Goal: Task Accomplishment & Management: Manage account settings

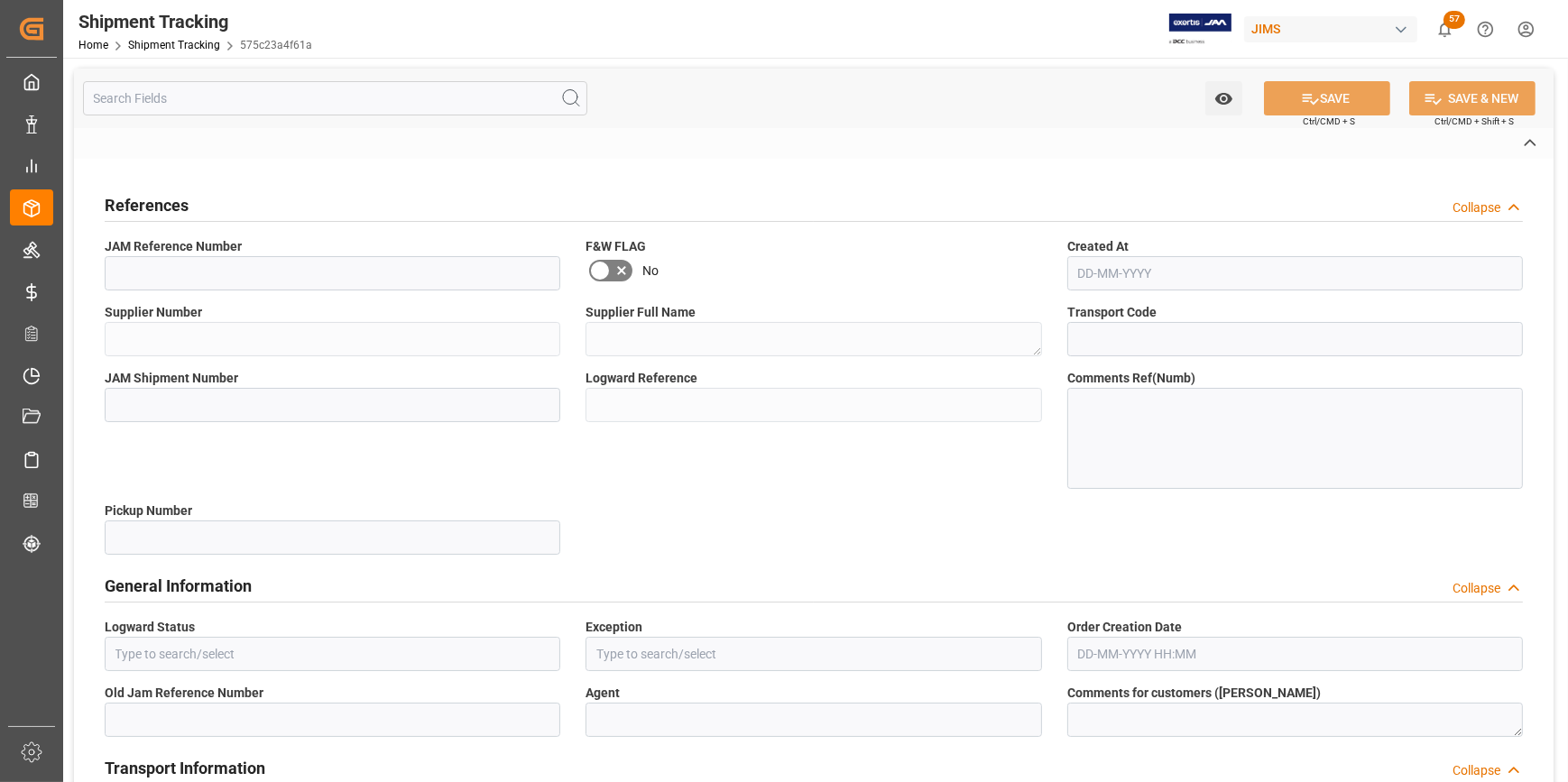
type input "22-10058-CN"
type input "765858"
type textarea "Music & Sales Pro Equip GmbH [GEOGRAPHIC_DATA]"
type input "9ffa1ec469ae"
type input "73079"
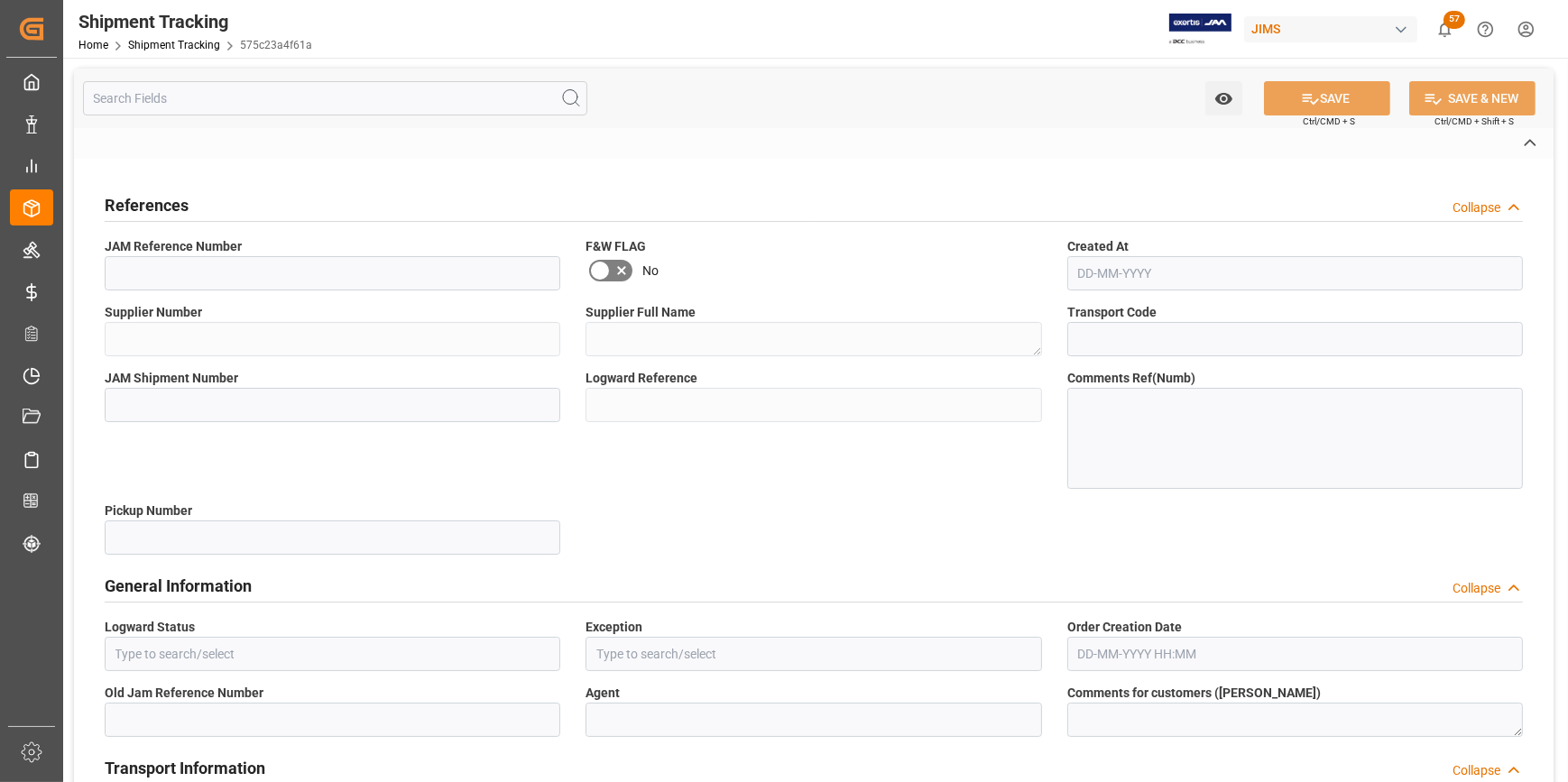
type input "575c23a4f61a"
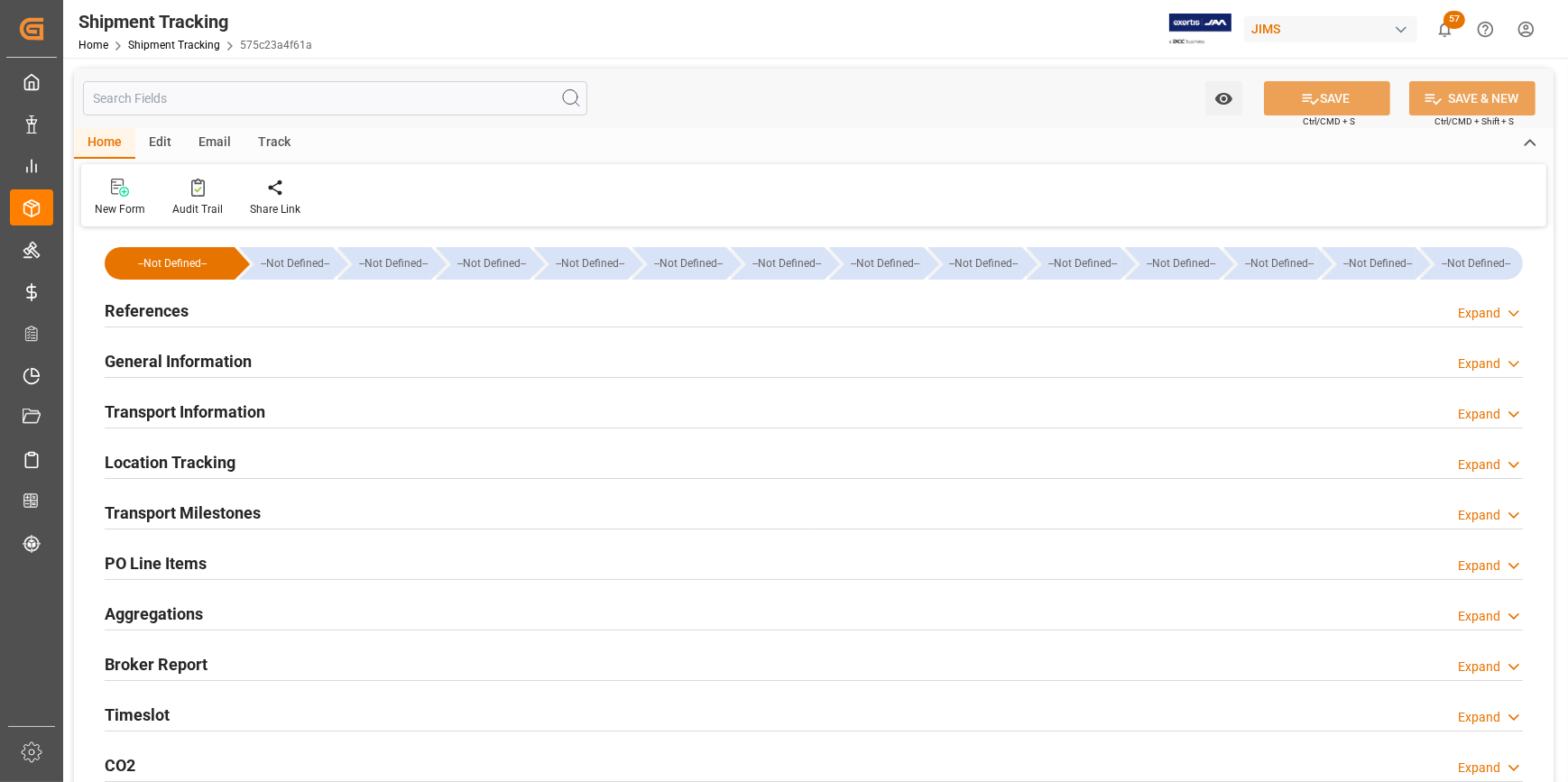
type input "10-07-2025"
click at [178, 306] on h2 "References" at bounding box center [147, 311] width 84 height 24
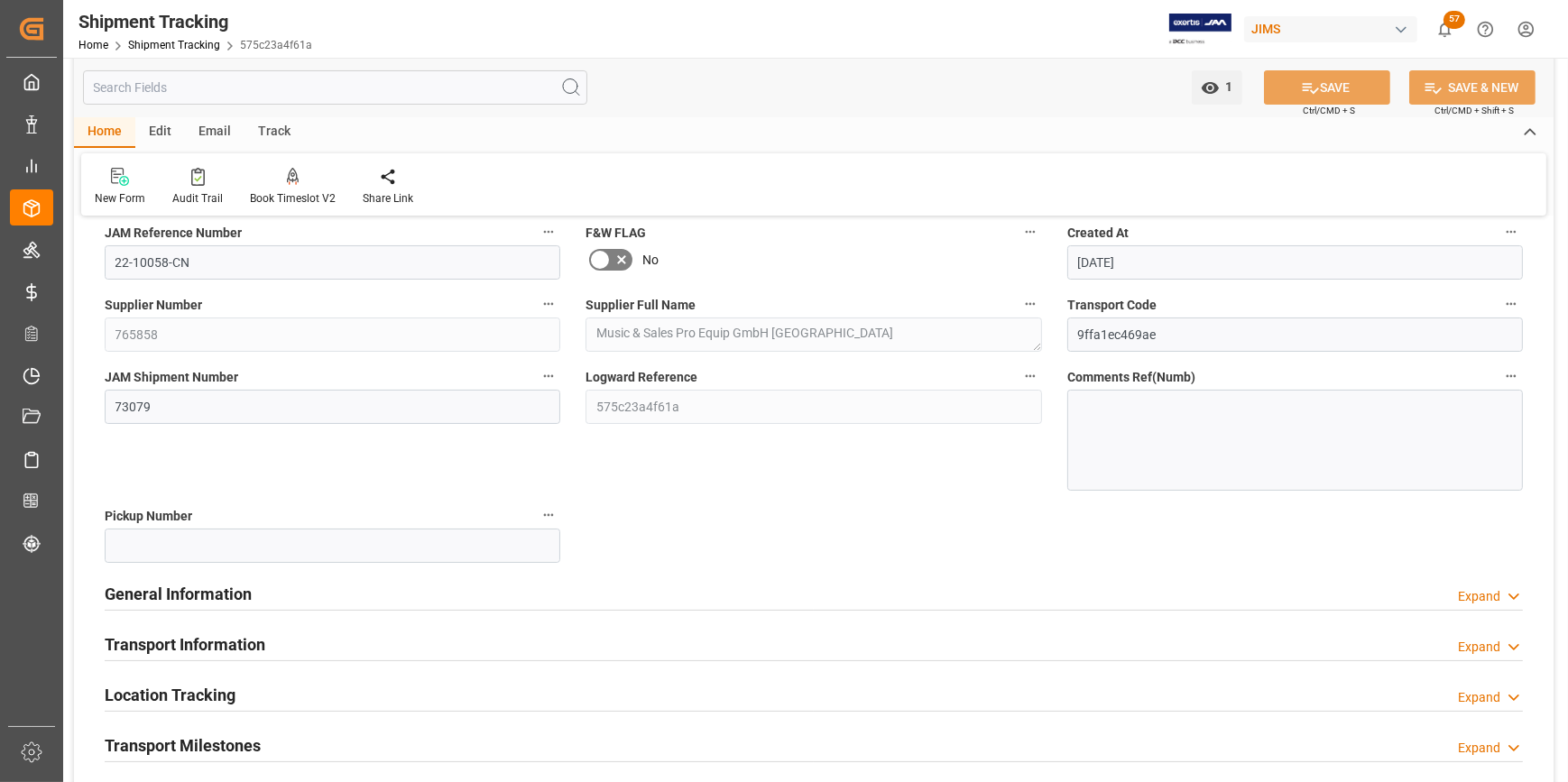
scroll to position [328, 0]
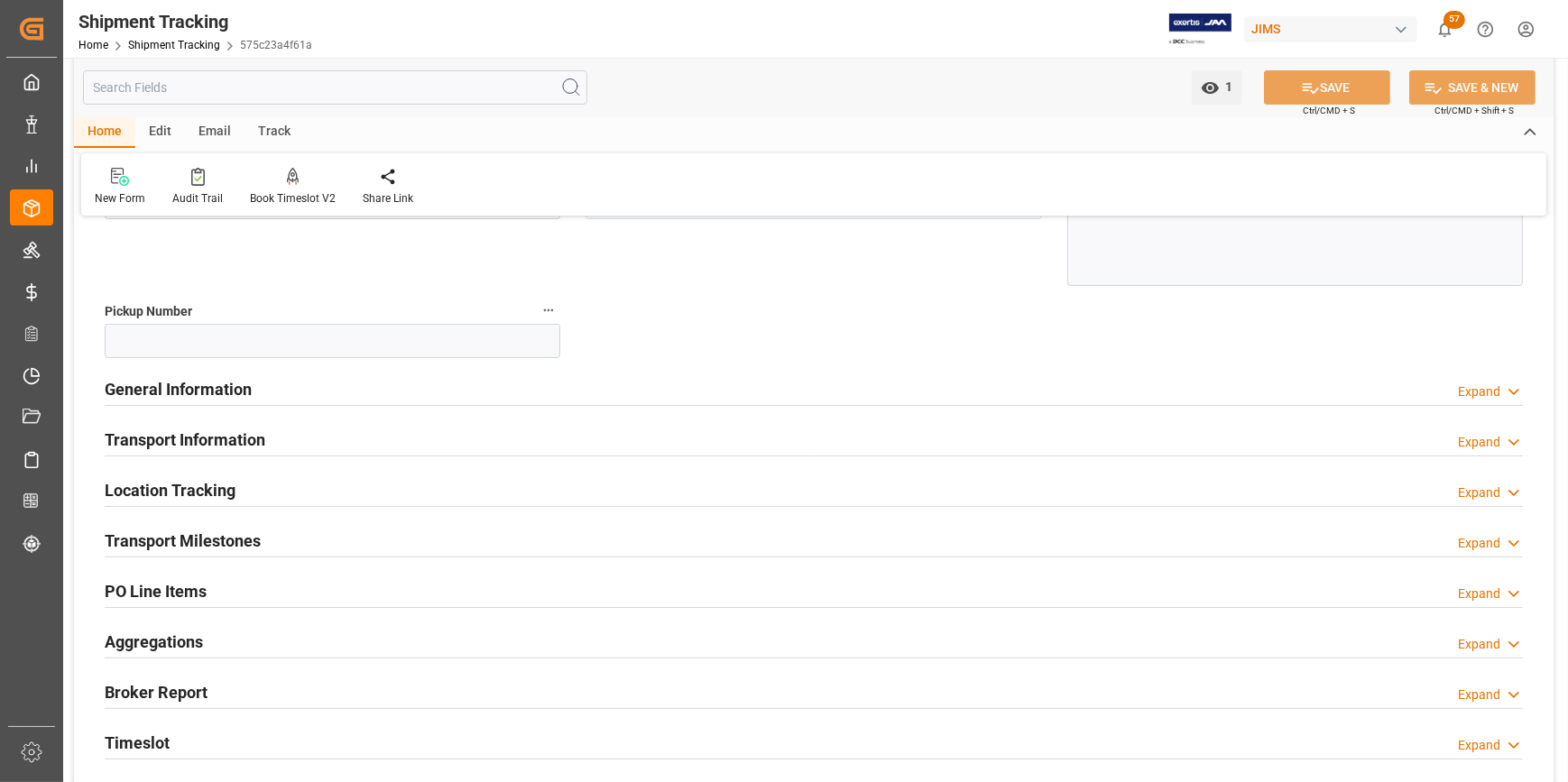
click at [161, 544] on h2 "Transport Milestones" at bounding box center [182, 541] width 156 height 24
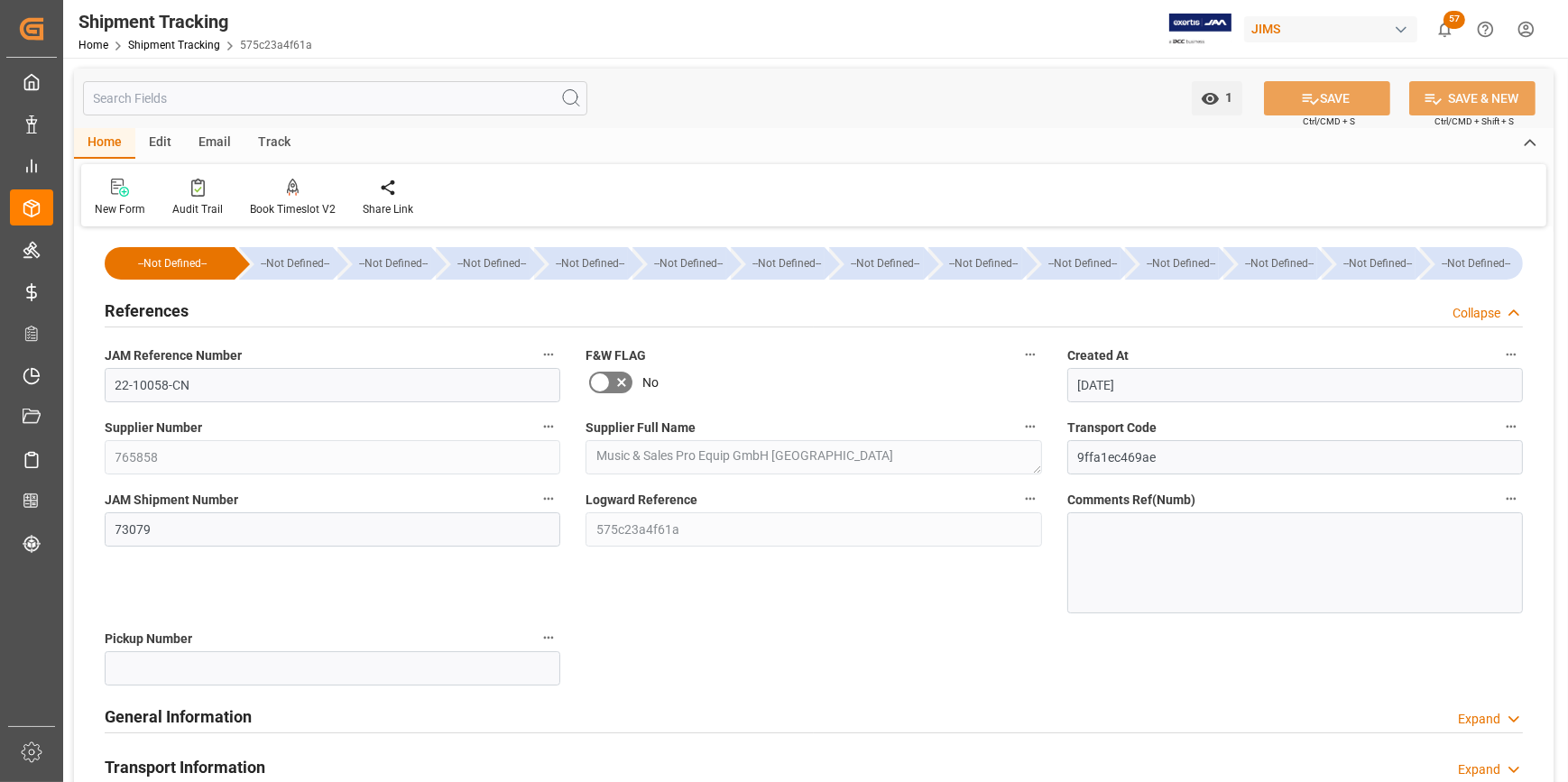
scroll to position [0, 0]
drag, startPoint x: 198, startPoint y: 384, endPoint x: 95, endPoint y: 381, distance: 103.0
click at [95, 381] on div "JAM Reference Number 22-10058-CN" at bounding box center [332, 372] width 481 height 72
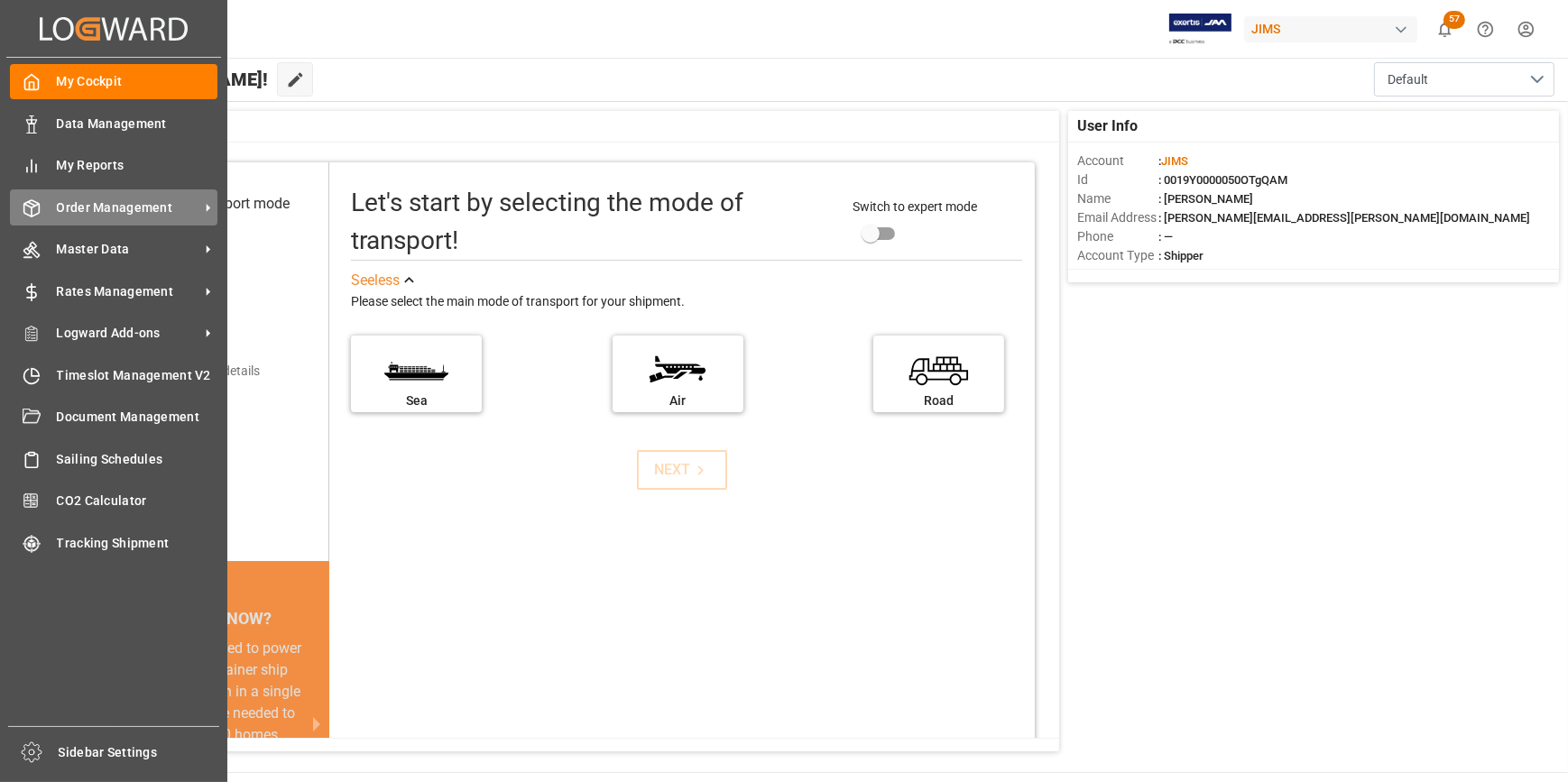
click at [90, 216] on span "Order Management" at bounding box center [128, 208] width 143 height 19
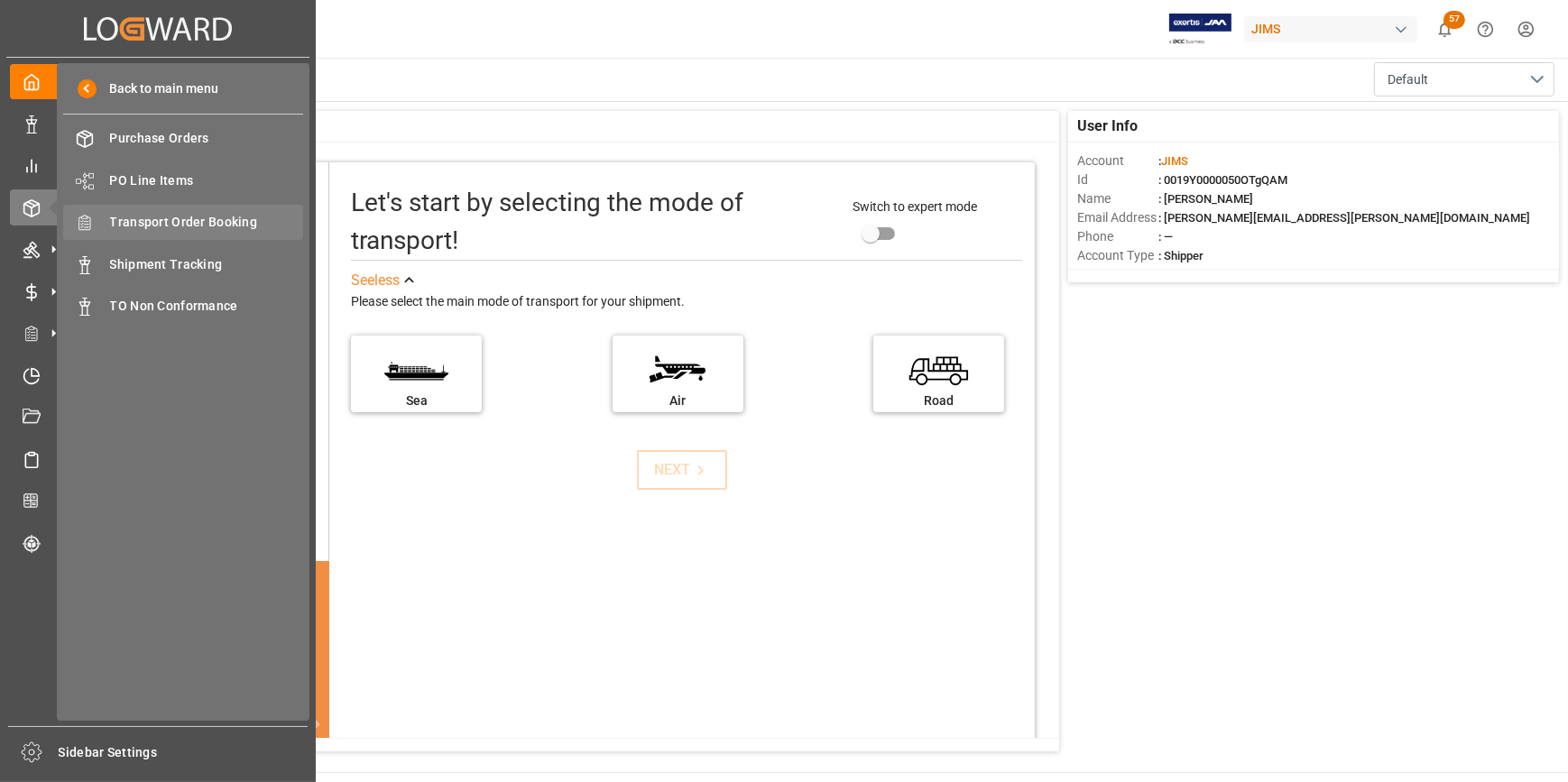
click at [142, 231] on span "Transport Order Booking" at bounding box center [207, 222] width 194 height 19
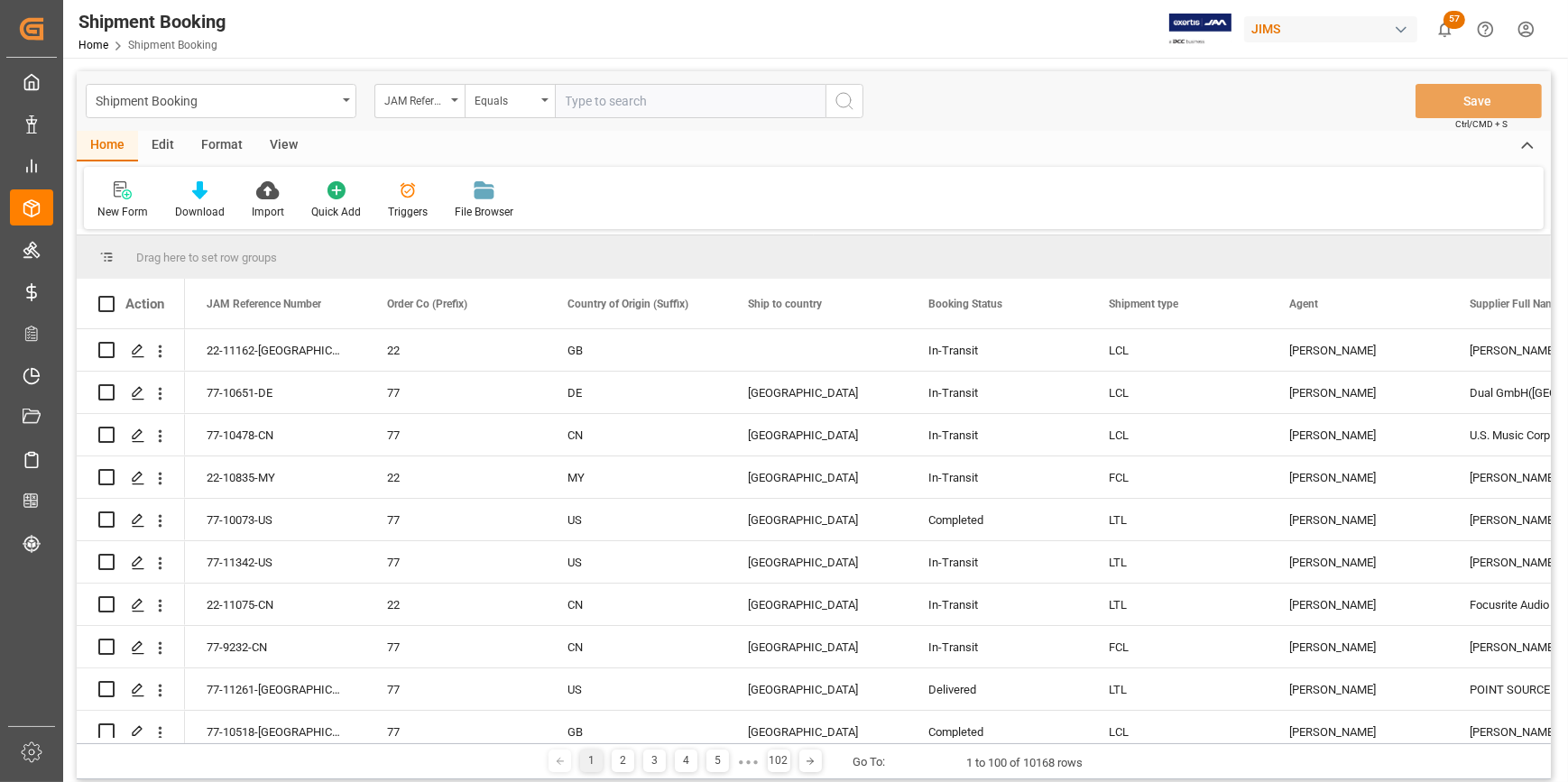
click at [575, 96] on input "text" at bounding box center [691, 101] width 271 height 35
type input "22-10058-CN"
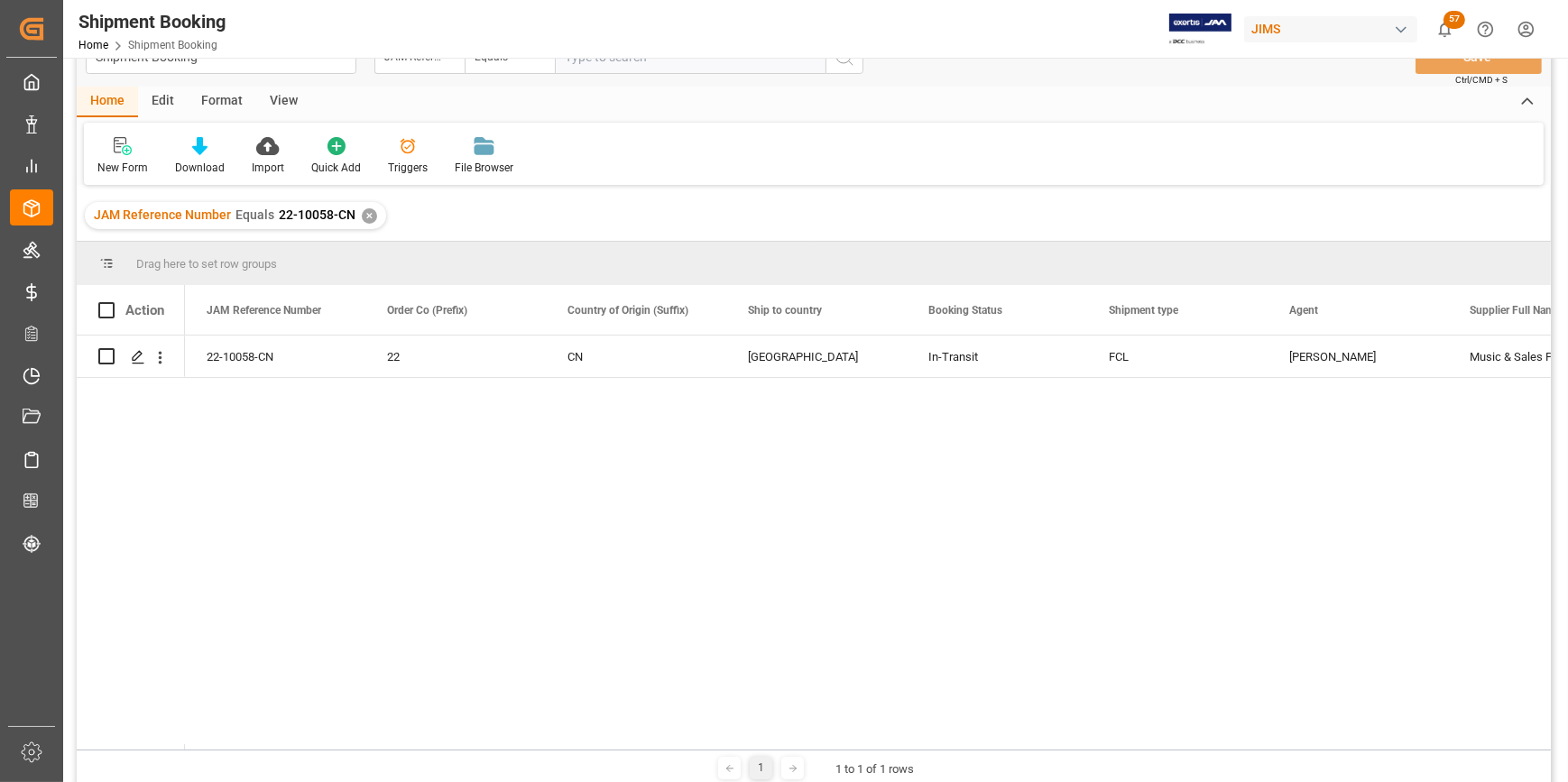
scroll to position [81, 0]
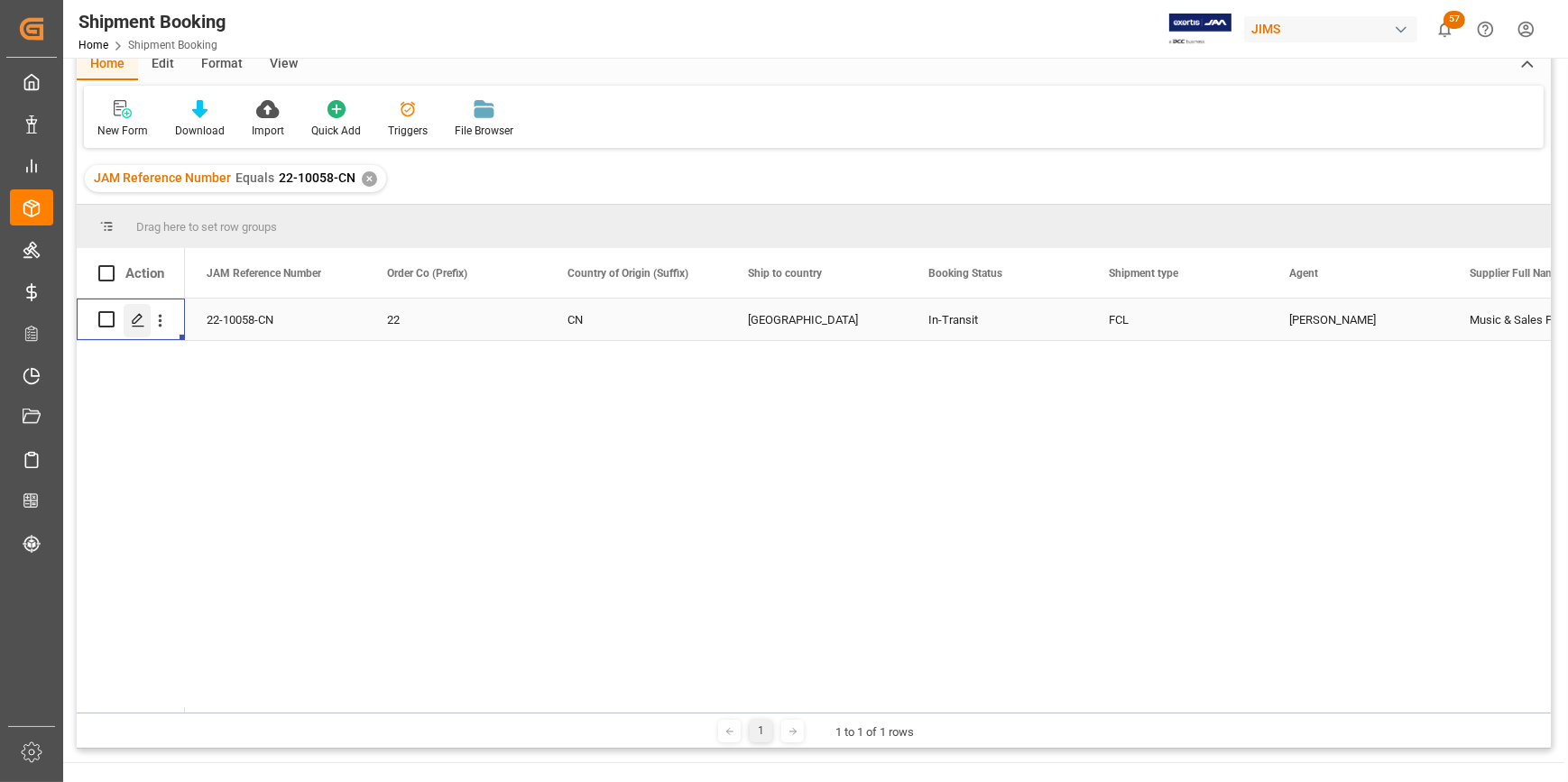
click at [127, 318] on div "Press SPACE to select this row." at bounding box center [136, 321] width 27 height 34
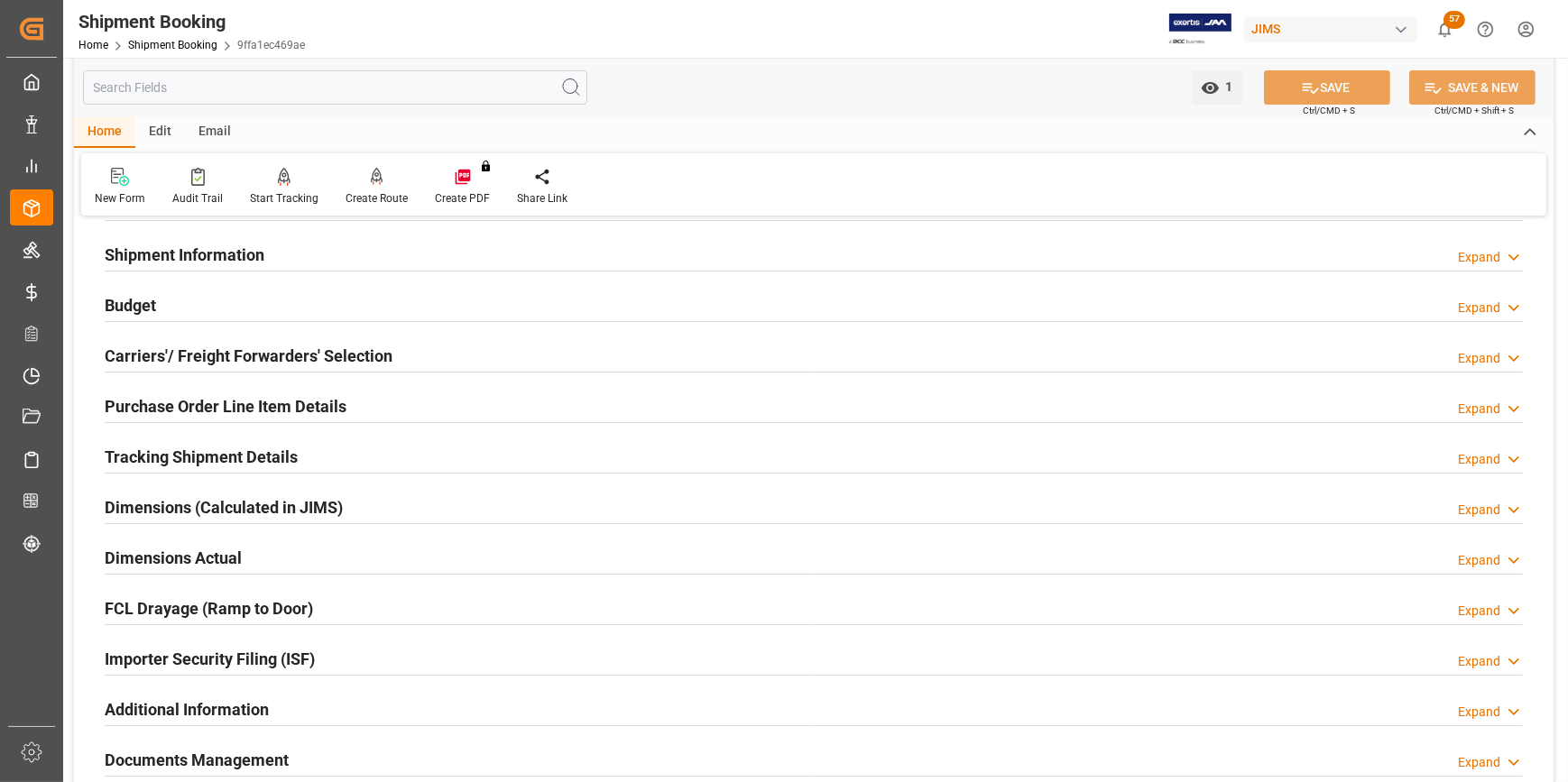
scroll to position [245, 0]
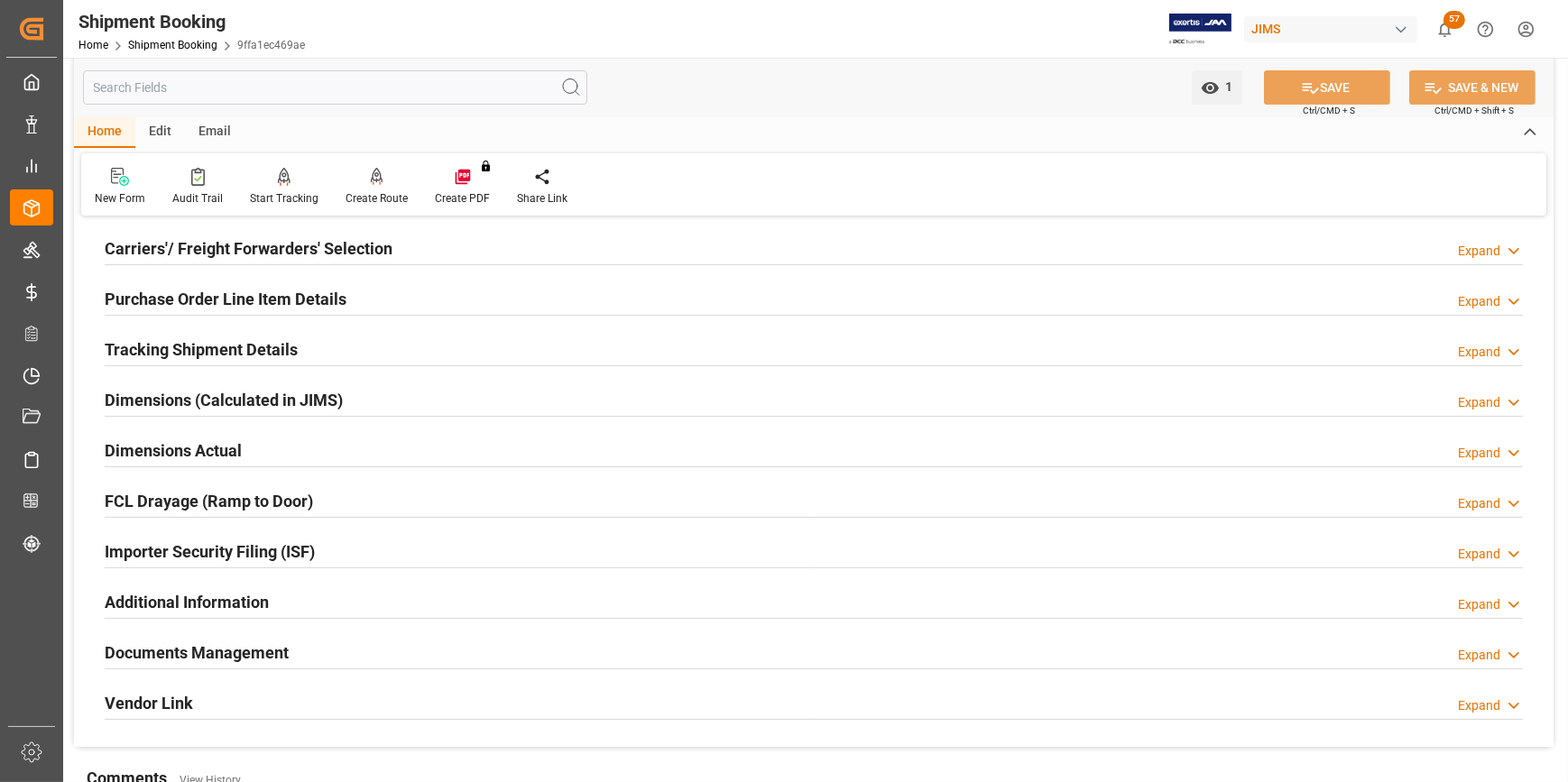
click at [151, 649] on h2 "Documents Management" at bounding box center [196, 653] width 184 height 24
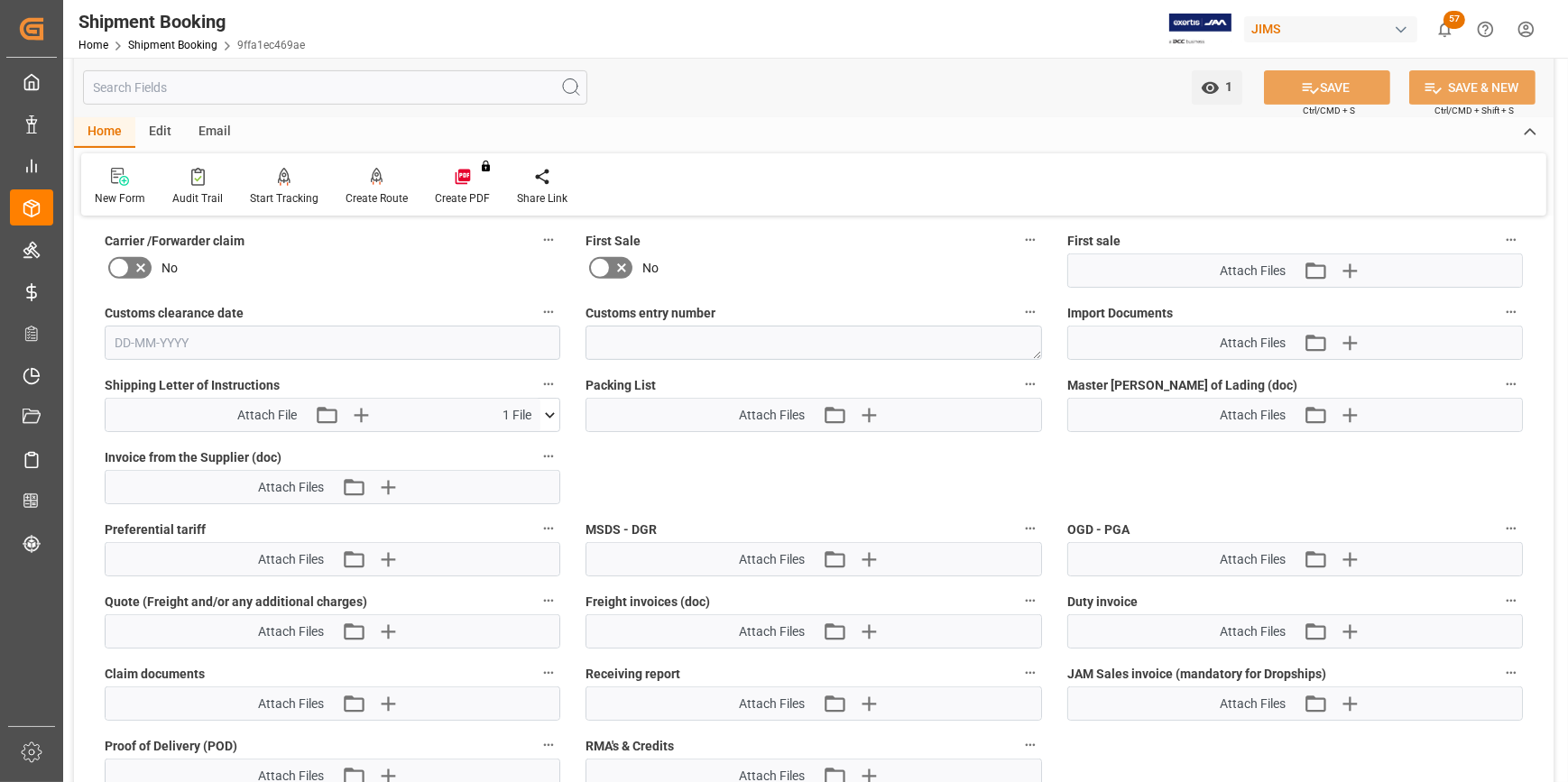
scroll to position [820, 0]
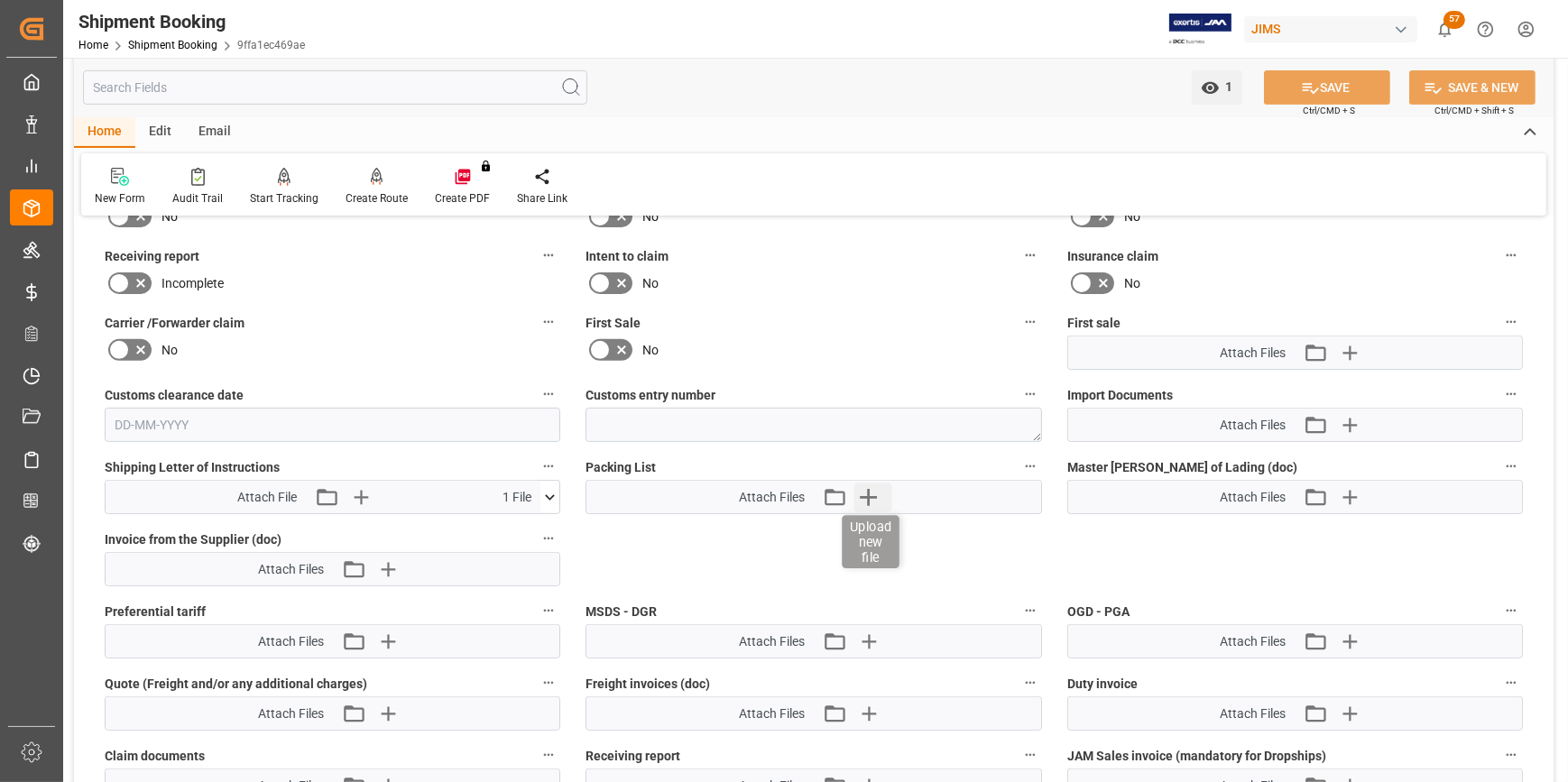
click at [865, 496] on icon "button" at bounding box center [868, 497] width 17 height 17
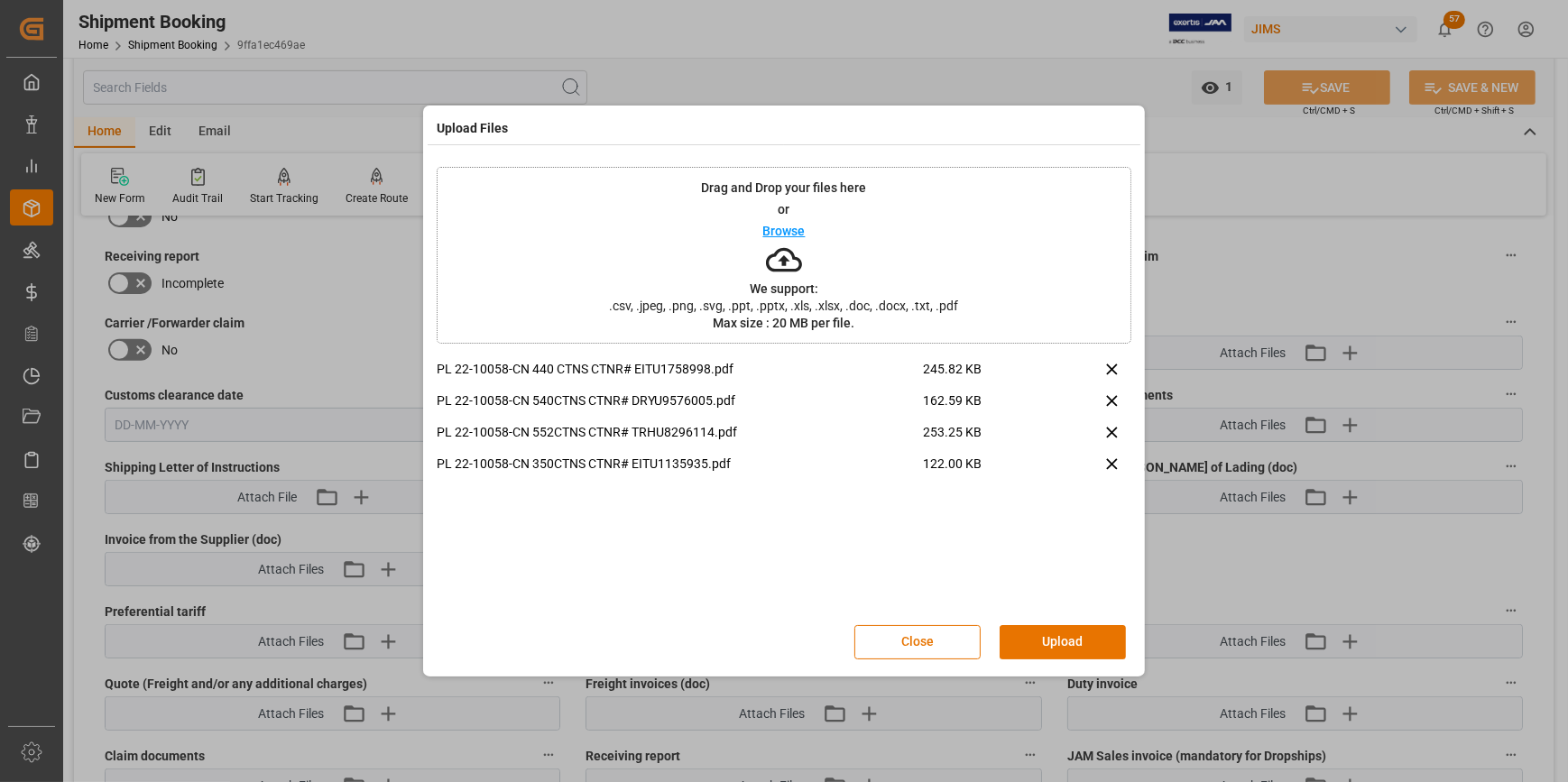
click at [1031, 633] on button "Upload" at bounding box center [1062, 642] width 126 height 35
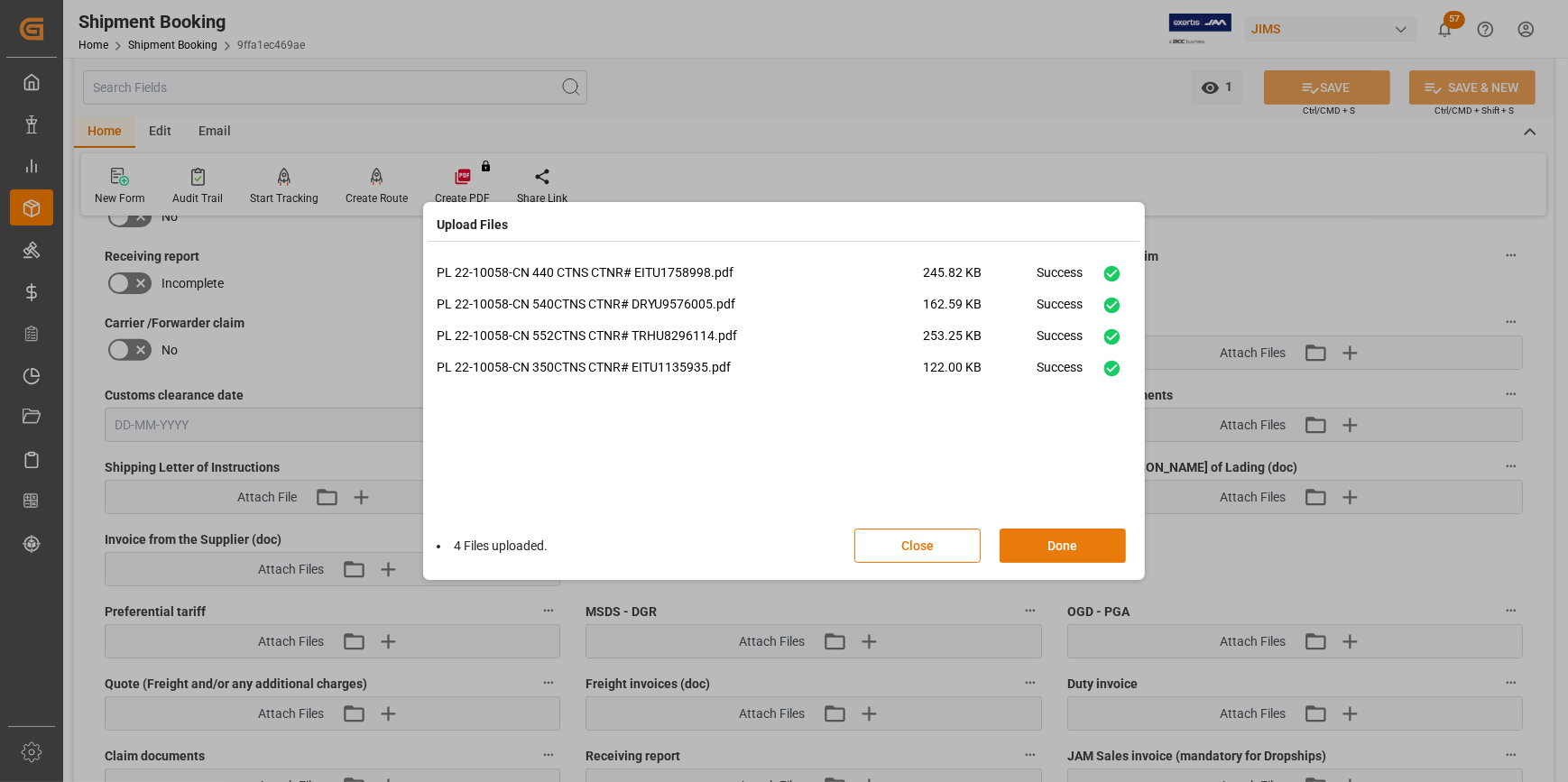
click at [1085, 544] on button "Done" at bounding box center [1062, 546] width 126 height 35
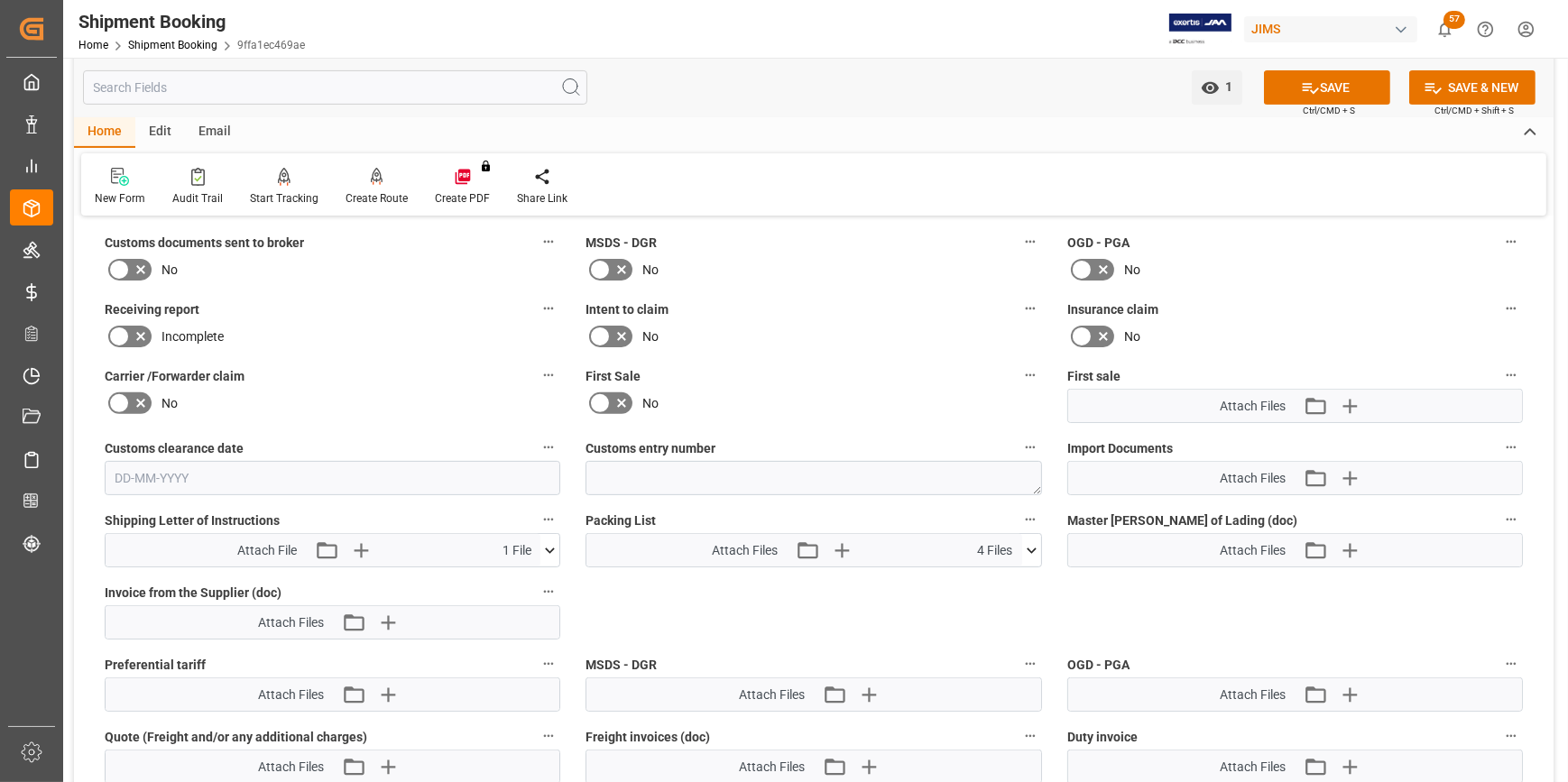
scroll to position [738, 0]
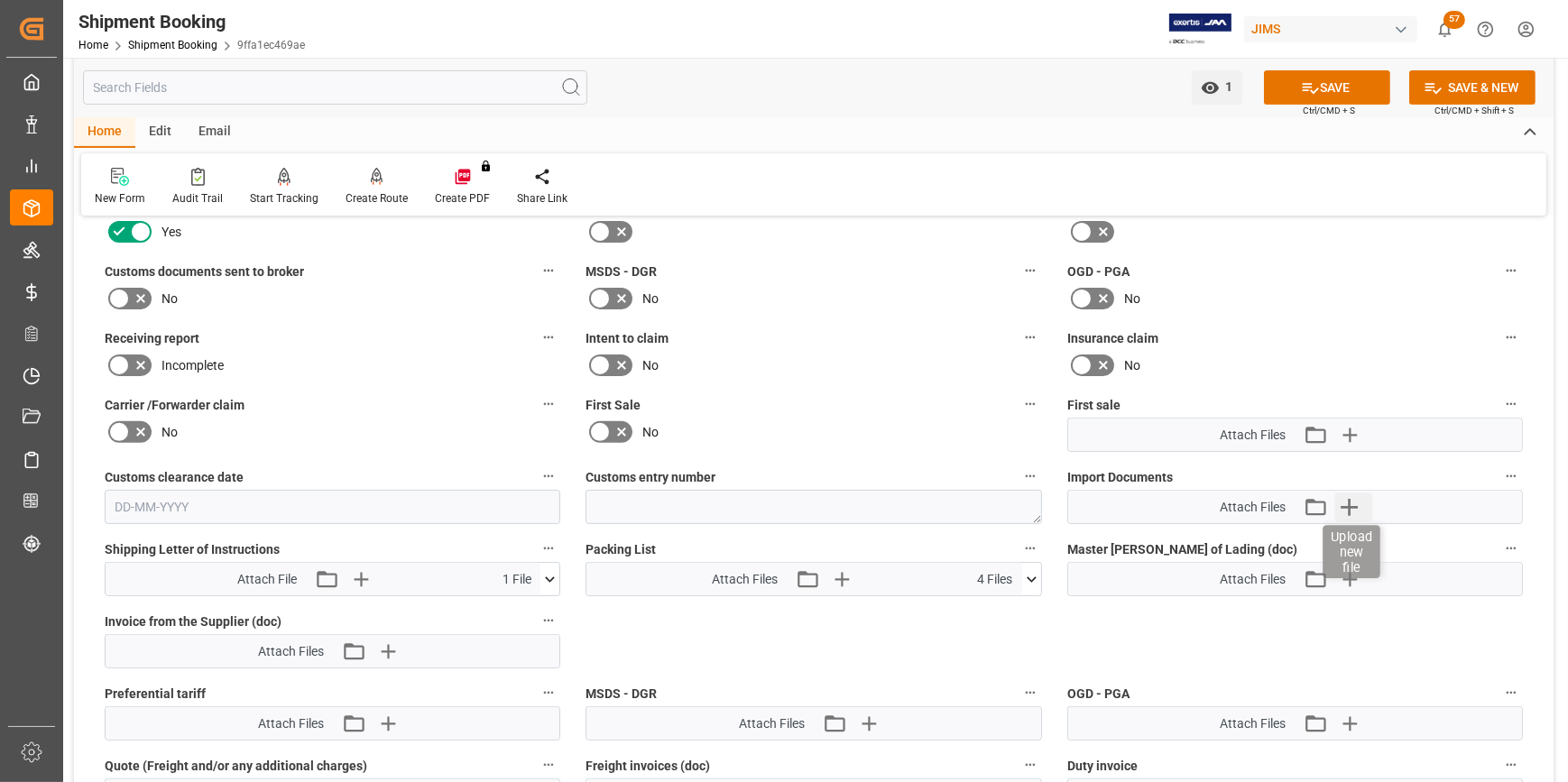
click at [1353, 508] on icon "button" at bounding box center [1350, 507] width 29 height 29
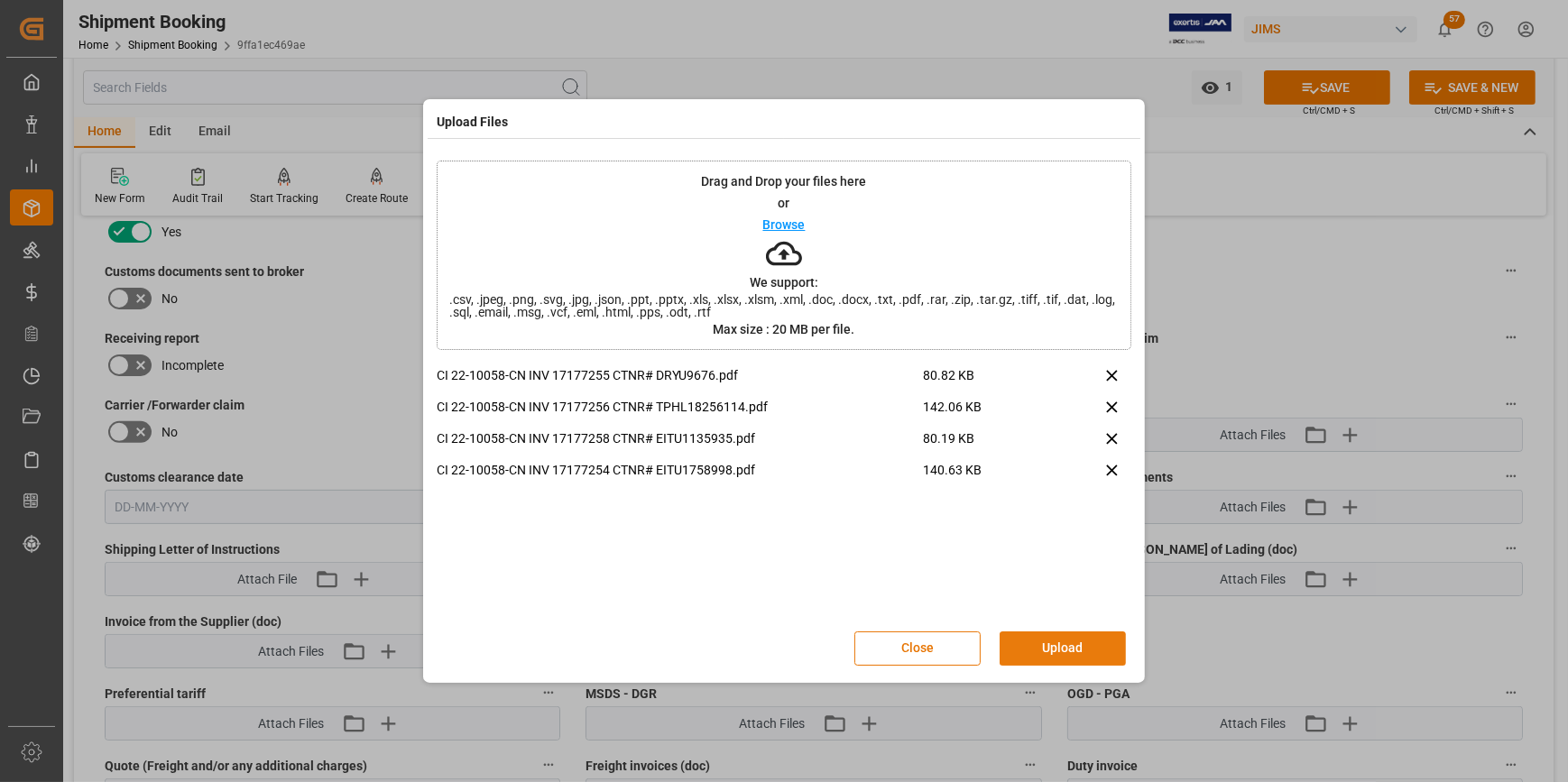
click at [1070, 651] on button "Upload" at bounding box center [1062, 649] width 126 height 35
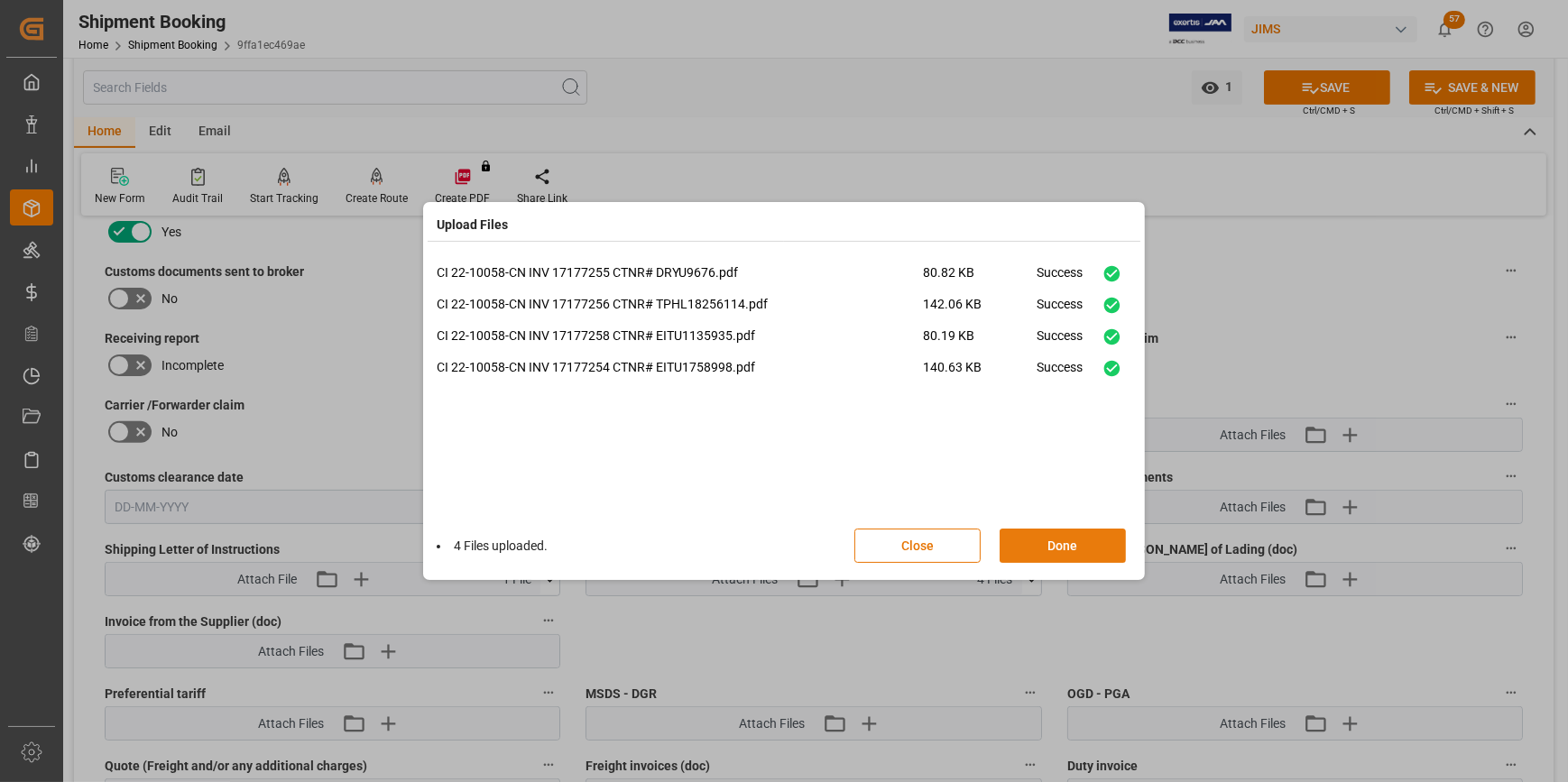
click at [1053, 554] on button "Done" at bounding box center [1062, 546] width 126 height 35
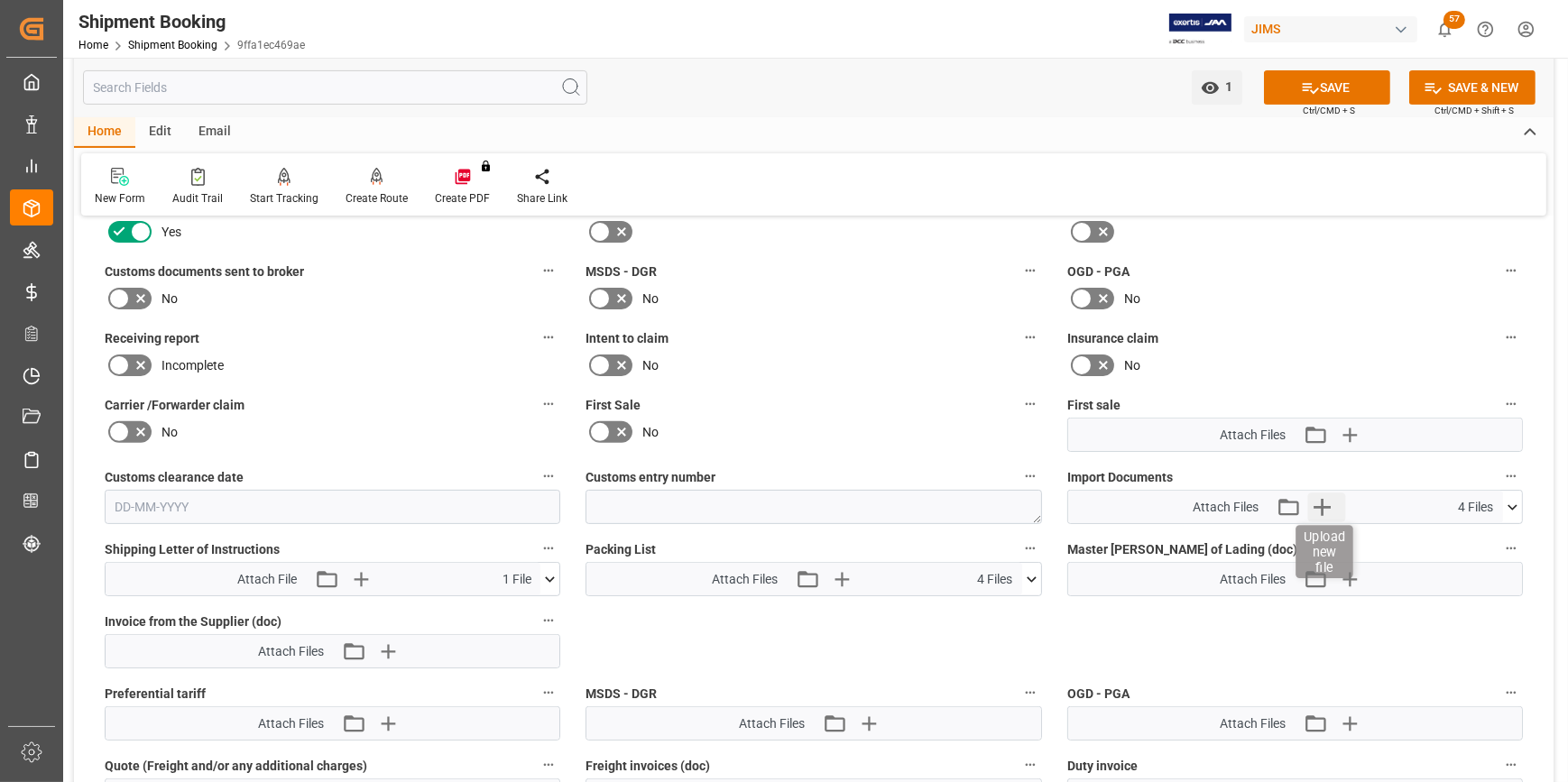
click at [1319, 505] on icon "button" at bounding box center [1323, 507] width 29 height 29
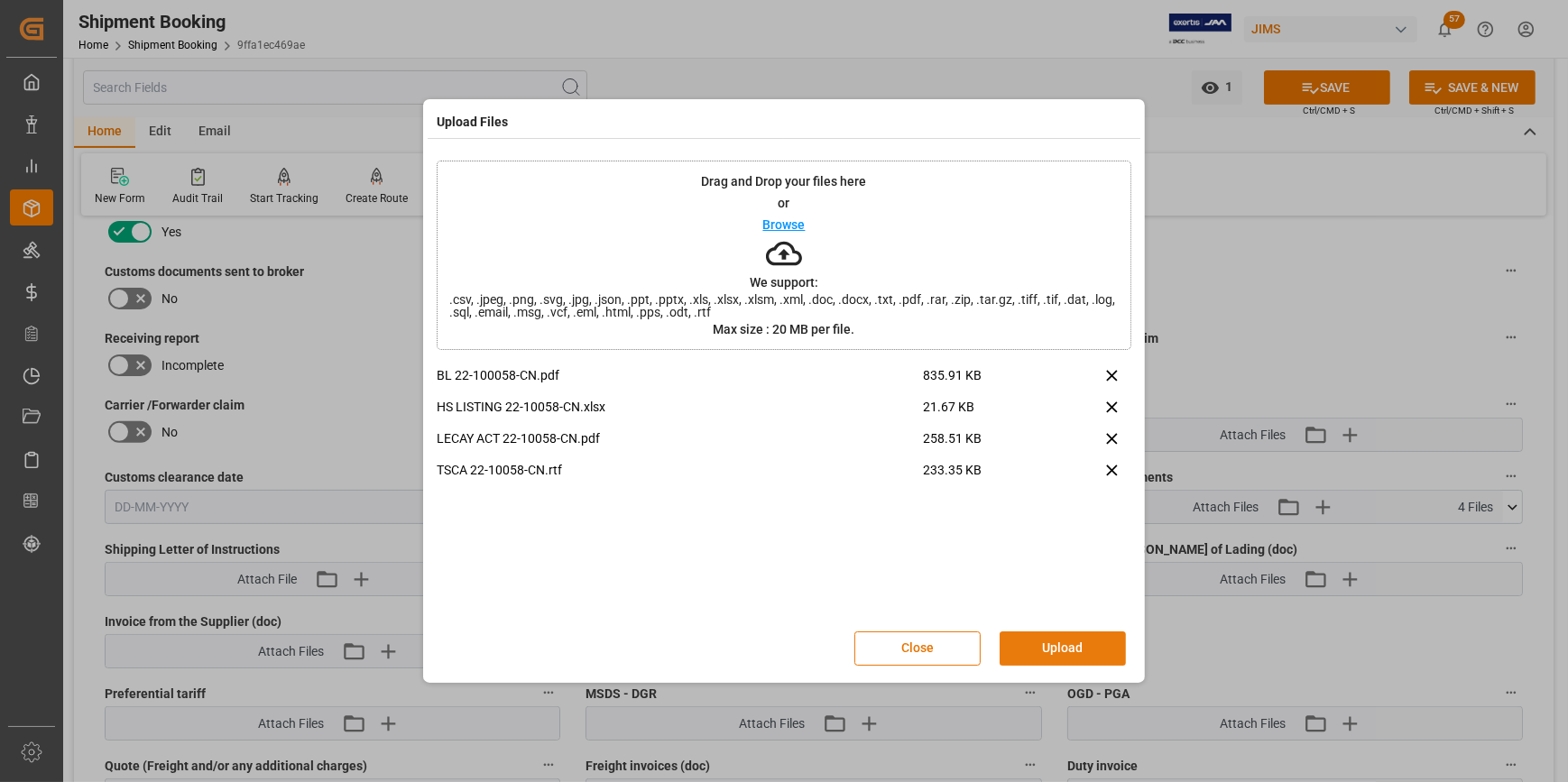
click at [1048, 656] on button "Upload" at bounding box center [1062, 649] width 126 height 35
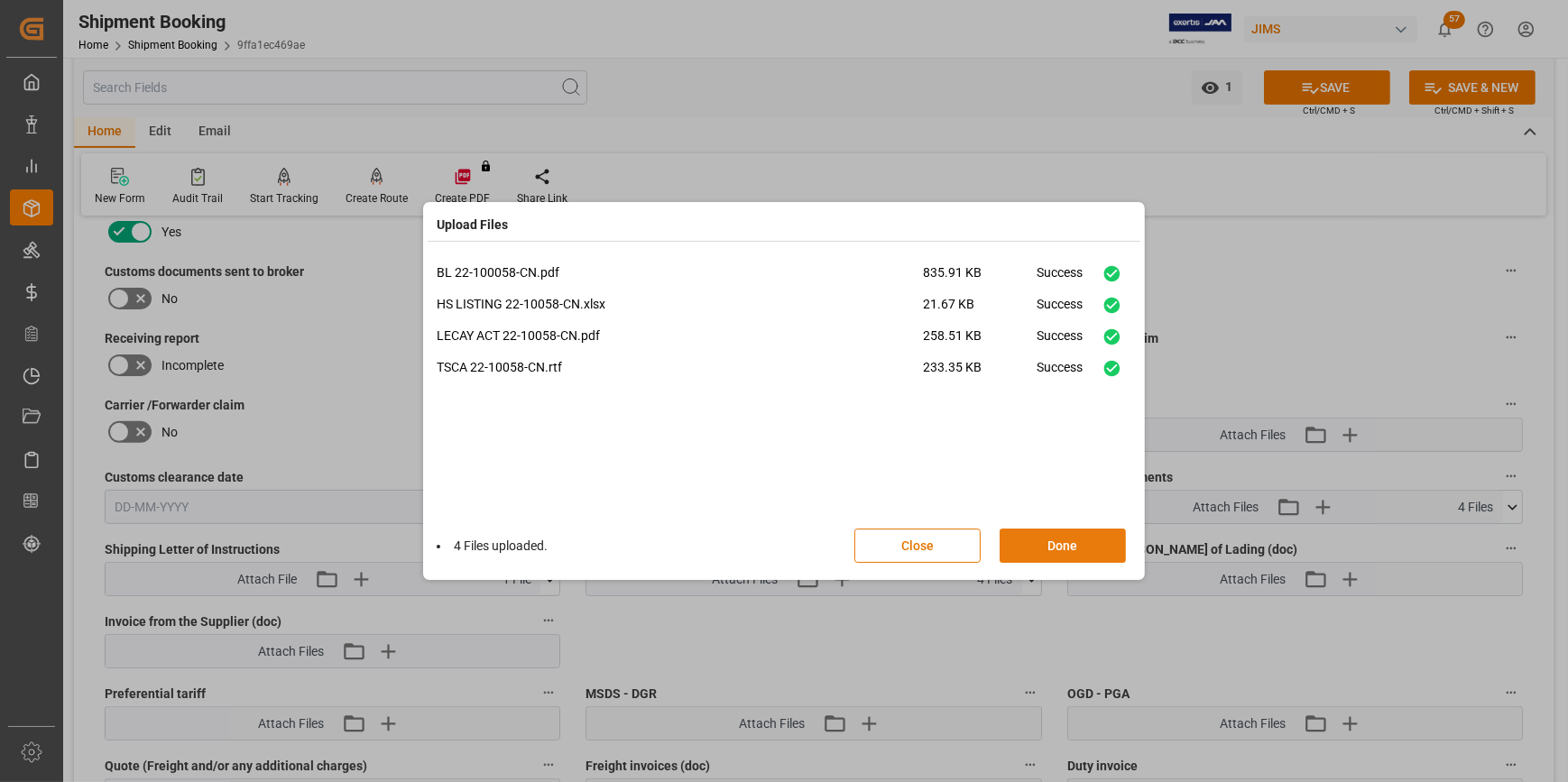
click at [1061, 541] on button "Done" at bounding box center [1062, 546] width 126 height 35
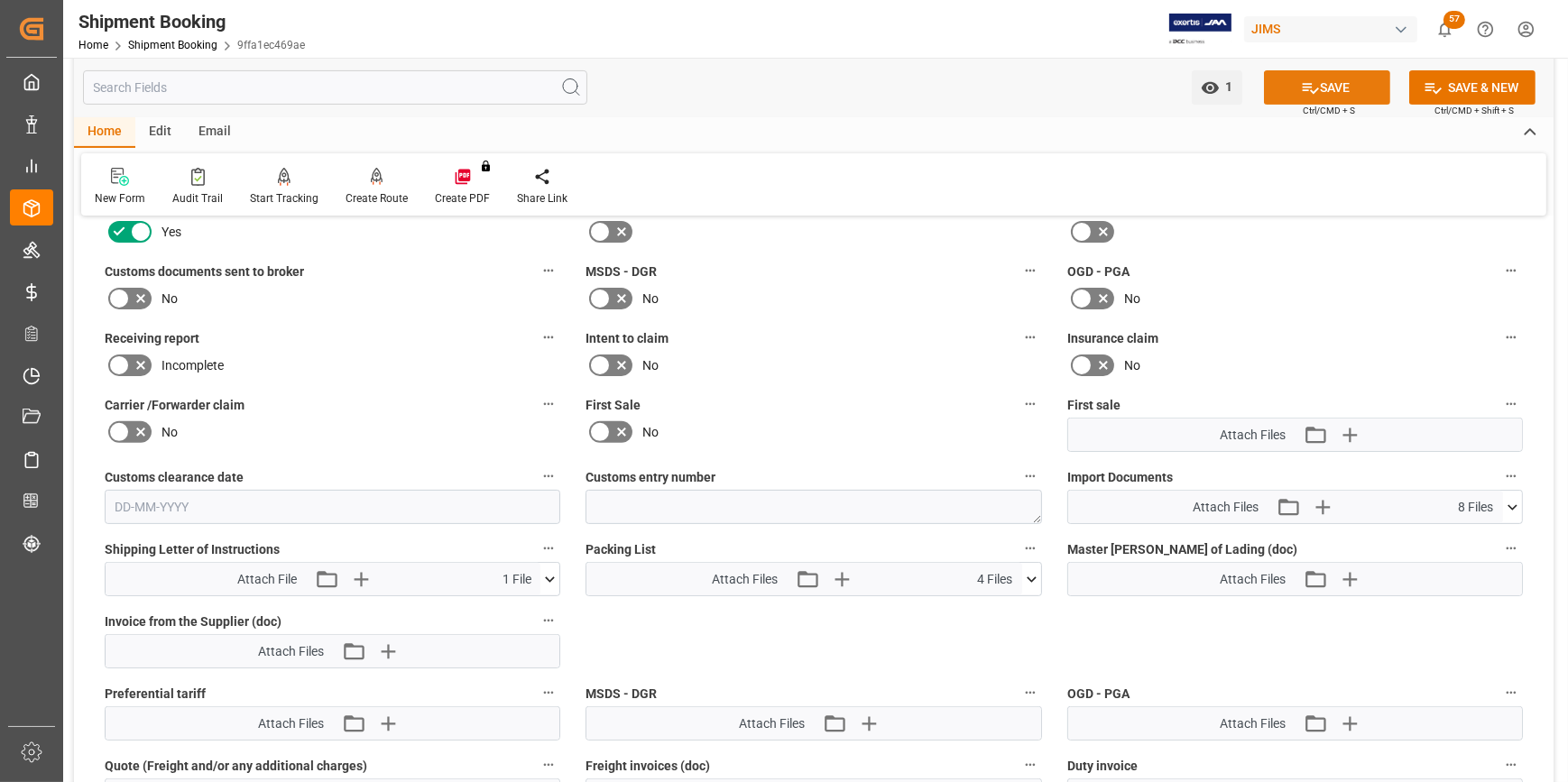
click at [1323, 95] on button "SAVE" at bounding box center [1327, 87] width 126 height 35
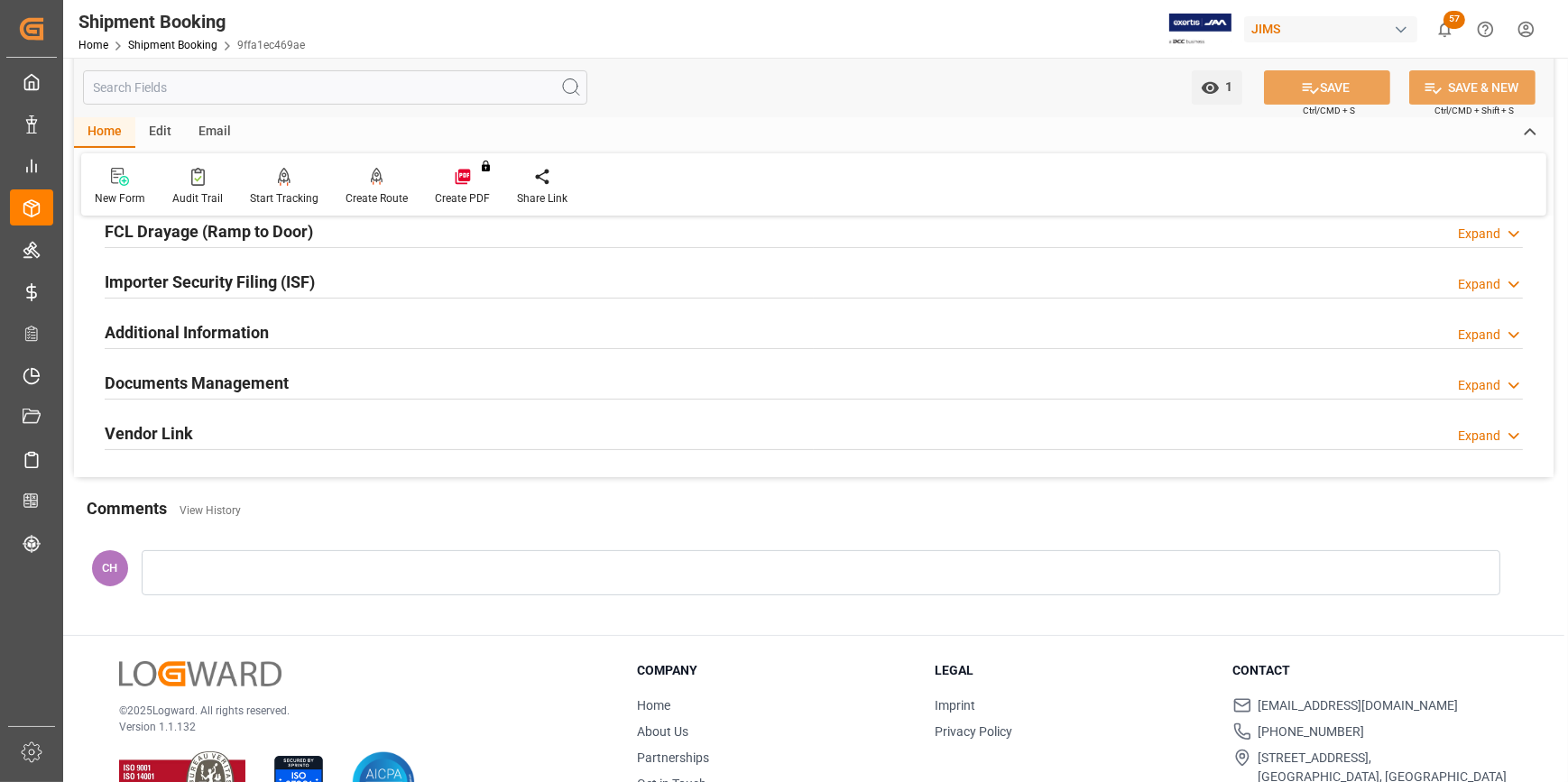
scroll to position [488, 0]
